Goal: Browse casually

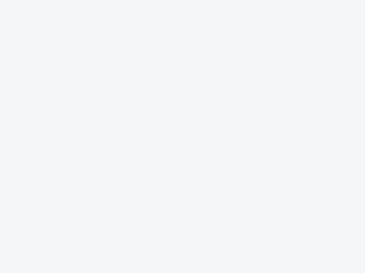
click at [182, 137] on div at bounding box center [182, 136] width 365 height 273
